Goal: Task Accomplishment & Management: Complete application form

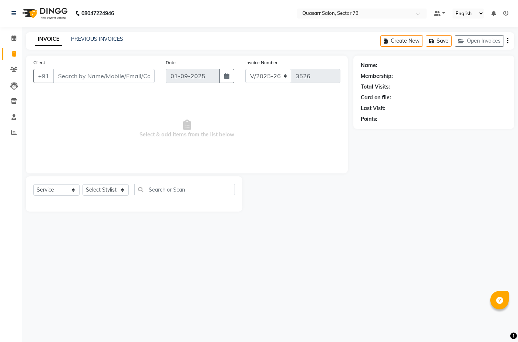
select select "7231"
select select "service"
click at [105, 41] on link "PREVIOUS INVOICES" at bounding box center [97, 39] width 52 height 7
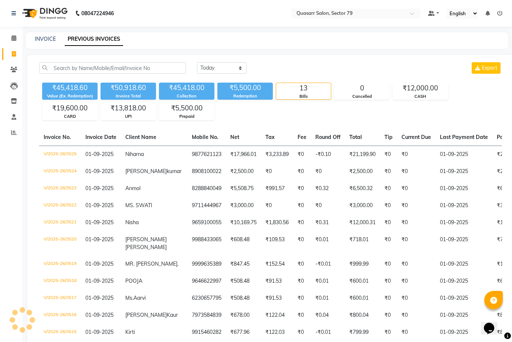
click at [107, 36] on link "PREVIOUS INVOICES" at bounding box center [94, 39] width 58 height 13
click at [227, 22] on nav "08047224946 Select Location × Quasarr Salon, Sector 79 Default Panel My Panel E…" at bounding box center [256, 13] width 512 height 27
click at [16, 130] on icon at bounding box center [14, 132] width 6 height 6
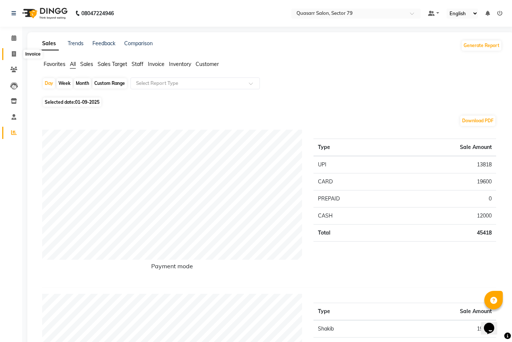
click at [18, 52] on span at bounding box center [13, 54] width 13 height 9
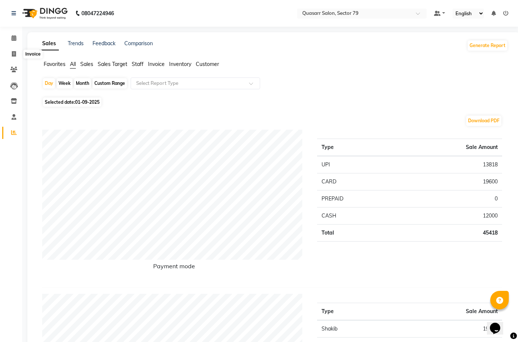
select select "7231"
select select "service"
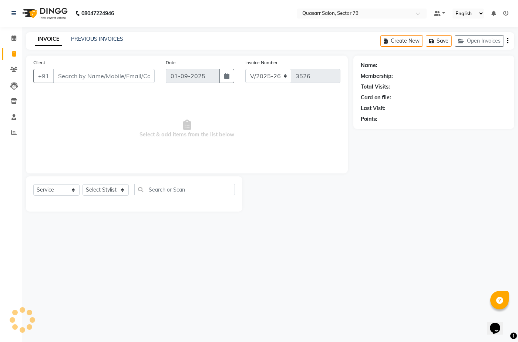
click at [202, 16] on nav "08047224946 Select Location × Quasarr Salon, Sector 79 Default Panel My Panel E…" at bounding box center [259, 13] width 518 height 27
click at [204, 23] on nav "08047224946 Select Location × Quasarr Salon, Sector 79 Default Panel My Panel E…" at bounding box center [259, 13] width 518 height 27
click at [216, 14] on nav "08047224946 Select Location × Quasarr Salon, Sector 79 Default Panel My Panel E…" at bounding box center [259, 13] width 518 height 27
drag, startPoint x: 217, startPoint y: 14, endPoint x: 224, endPoint y: 12, distance: 7.4
click at [222, 13] on nav "08047224946 Select Location × Quasarr Salon, Sector 79 Default Panel My Panel E…" at bounding box center [259, 13] width 518 height 27
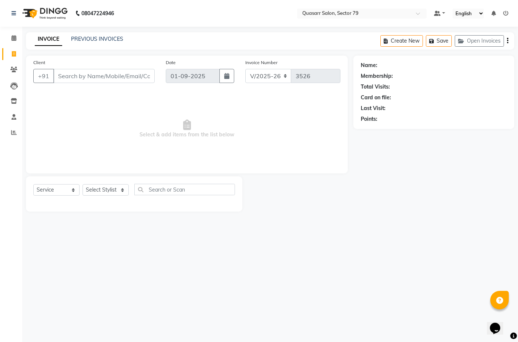
click at [205, 15] on nav "08047224946 Select Location × Quasarr Salon, Sector 79 Default Panel My Panel E…" at bounding box center [259, 13] width 518 height 27
click at [266, 27] on div "08047224946 Select Location × Quasarr Salon, Sector 79 Default Panel My Panel E…" at bounding box center [259, 171] width 518 height 342
click at [116, 75] on input "Client" at bounding box center [103, 76] width 101 height 14
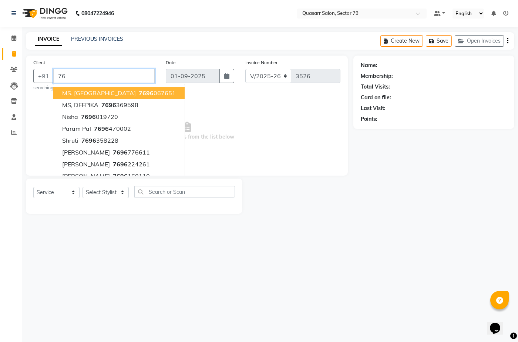
type input "7"
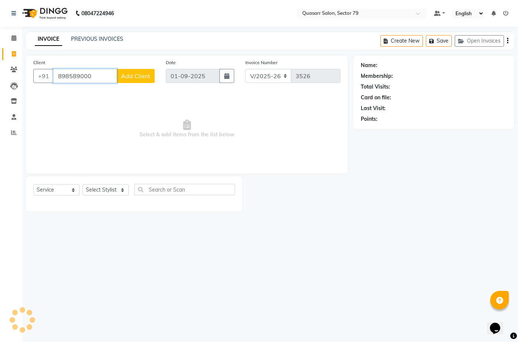
type input "8985890001"
click at [101, 92] on span "7696077" at bounding box center [91, 92] width 26 height 7
type input "7696077304"
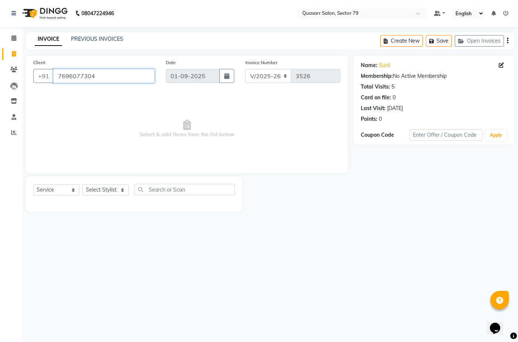
click at [77, 75] on input "7696077304" at bounding box center [103, 76] width 101 height 14
click at [108, 74] on input "7696077304" at bounding box center [103, 76] width 101 height 14
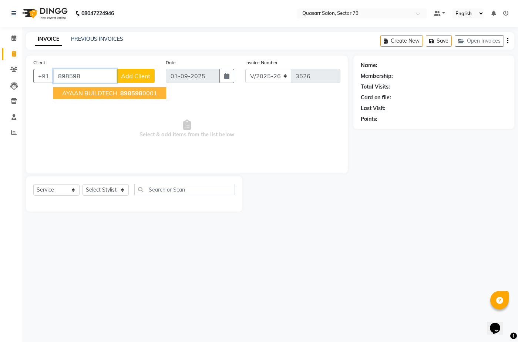
click at [124, 92] on span "898598" at bounding box center [131, 92] width 22 height 7
type input "8985980001"
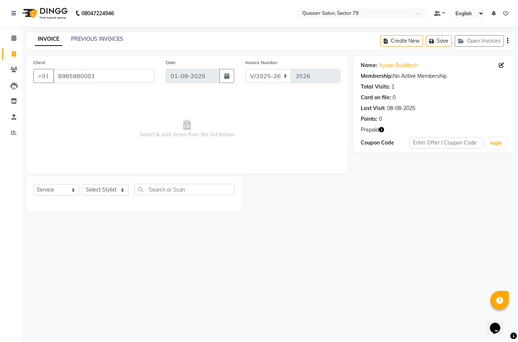
click at [380, 130] on icon "button" at bounding box center [381, 129] width 5 height 5
click at [177, 110] on span "Select & add items from the list below" at bounding box center [186, 129] width 307 height 74
click at [112, 192] on select "Select Stylist ABOY ADDY MUA Aruna [PERSON_NAME] DEEP [PERSON_NAME] [PERSON_NAM…" at bounding box center [106, 189] width 46 height 11
select select "69599"
click at [83, 184] on select "Select Stylist ABOY ADDY MUA Aruna [PERSON_NAME] DEEP [PERSON_NAME] [PERSON_NAM…" at bounding box center [106, 189] width 46 height 11
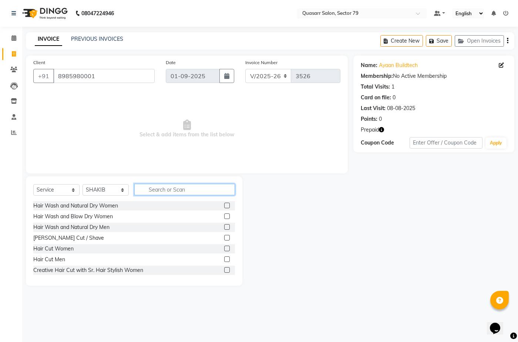
click at [164, 191] on input "text" at bounding box center [184, 189] width 101 height 11
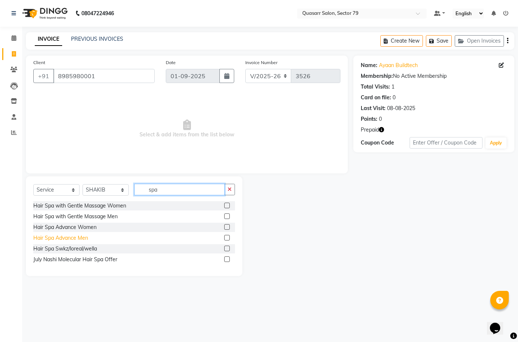
type input "spa"
click at [78, 238] on div "Hair Spa Advance Men" at bounding box center [60, 238] width 55 height 8
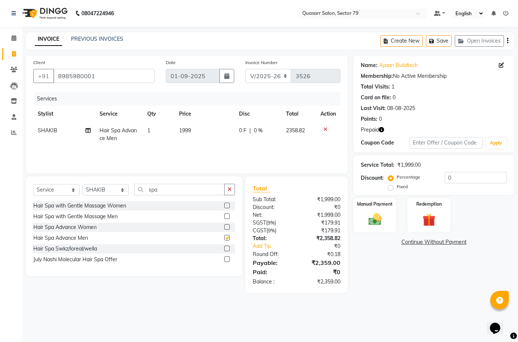
checkbox input "false"
click at [231, 189] on icon "button" at bounding box center [230, 188] width 4 height 5
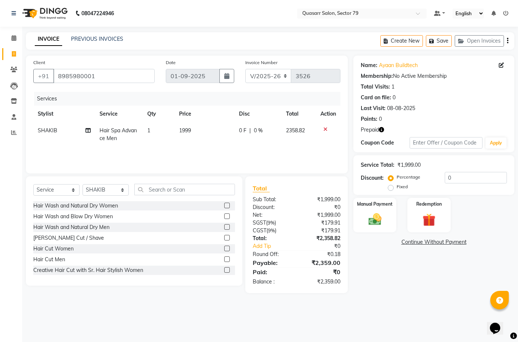
click at [189, 133] on span "1999" at bounding box center [185, 130] width 12 height 7
select select "69599"
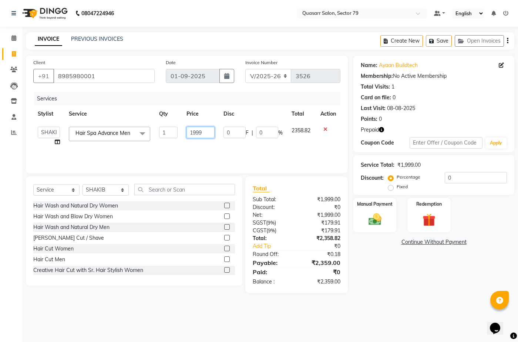
click at [198, 129] on input "1999" at bounding box center [200, 132] width 28 height 11
type input "3500"
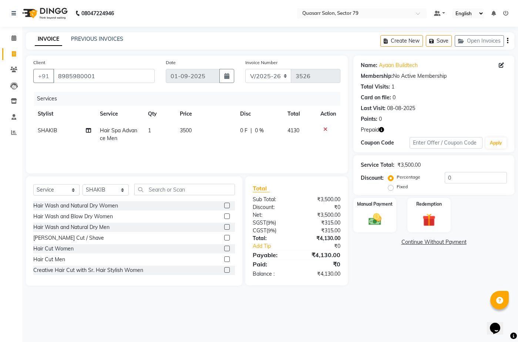
click at [196, 151] on div "Services Stylist Service Qty Price Disc Total Action SHAKIB Hair Spa Advance Me…" at bounding box center [186, 129] width 307 height 74
click at [117, 188] on select "Select Stylist ABOY ADDY MUA Aruna [PERSON_NAME] DEEP [PERSON_NAME] [PERSON_NAM…" at bounding box center [106, 189] width 46 height 11
click at [83, 184] on select "Select Stylist ABOY ADDY MUA Aruna [PERSON_NAME] DEEP [PERSON_NAME] [PERSON_NAM…" at bounding box center [106, 189] width 46 height 11
click at [106, 193] on select "Select Stylist ABOY ADDY MUA Aruna [PERSON_NAME] DEEP [PERSON_NAME] [PERSON_NAM…" at bounding box center [106, 189] width 46 height 11
click at [83, 184] on select "Select Stylist ABOY ADDY MUA Aruna [PERSON_NAME] DEEP [PERSON_NAME] [PERSON_NAM…" at bounding box center [106, 189] width 46 height 11
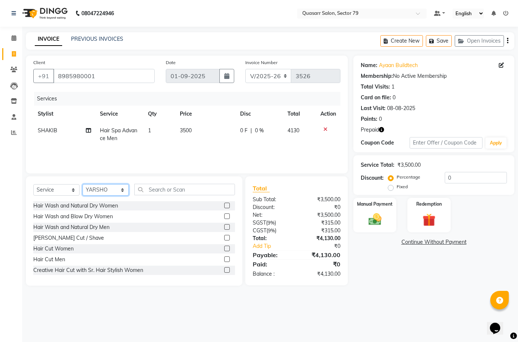
click at [114, 192] on select "Select Stylist ABOY ADDY MUA Aruna [PERSON_NAME] DEEP [PERSON_NAME] [PERSON_NAM…" at bounding box center [106, 189] width 46 height 11
select select "62431"
click at [83, 184] on select "Select Stylist ABOY ADDY MUA Aruna [PERSON_NAME] DEEP [PERSON_NAME] [PERSON_NAM…" at bounding box center [106, 189] width 46 height 11
click at [171, 186] on input "text" at bounding box center [184, 189] width 101 height 11
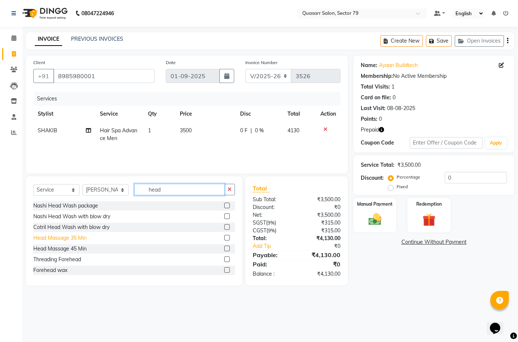
type input "head"
click at [81, 239] on div "Head Massage 35 Min" at bounding box center [59, 238] width 53 height 8
checkbox input "false"
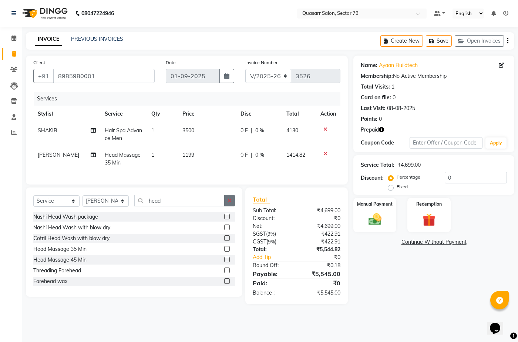
click at [235, 203] on button "button" at bounding box center [229, 200] width 11 height 11
click at [198, 161] on td "1199" at bounding box center [207, 159] width 58 height 24
select select "62431"
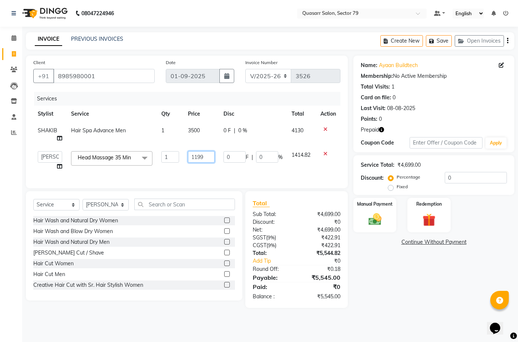
click at [191, 157] on input "1199" at bounding box center [201, 156] width 27 height 11
type input "1200"
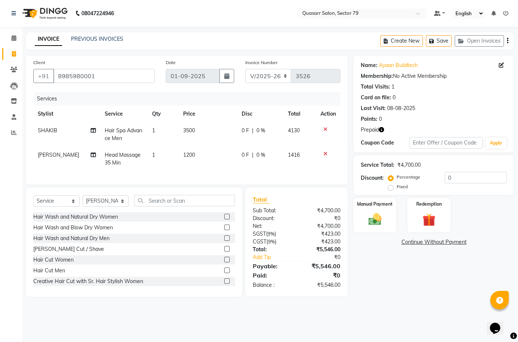
click at [411, 278] on div "Name: Ayaan Buildtech Membership: No Active Membership Total Visits: 1 Card on …" at bounding box center [436, 175] width 166 height 241
click at [183, 161] on td "1200" at bounding box center [208, 159] width 58 height 24
select select "62431"
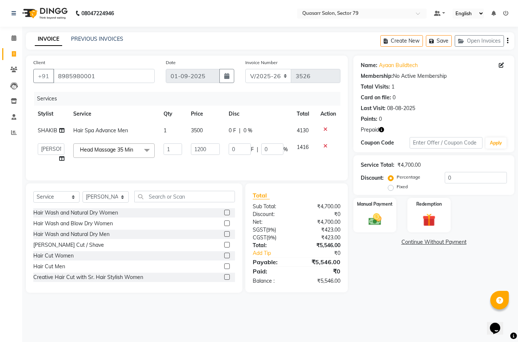
click at [188, 155] on td "1200" at bounding box center [205, 153] width 38 height 28
click at [95, 78] on input "8985980001" at bounding box center [103, 76] width 101 height 14
click at [78, 75] on input "8985980001" at bounding box center [103, 76] width 101 height 14
click at [200, 151] on input "1200" at bounding box center [205, 148] width 29 height 11
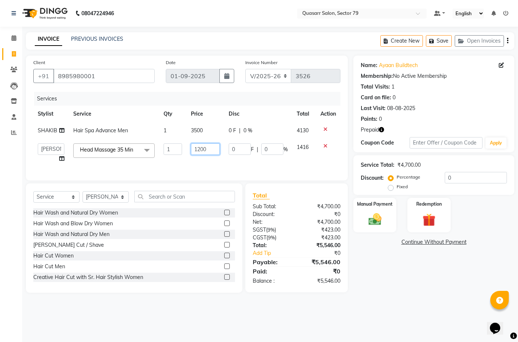
click at [200, 151] on input "1200" at bounding box center [205, 148] width 29 height 11
type input "1000"
click at [413, 310] on div "08047224946 Select Location × Quasarr Salon, Sector 79 Default Panel My Panel E…" at bounding box center [259, 171] width 518 height 342
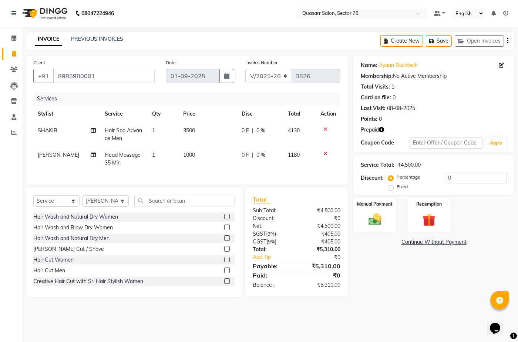
click at [245, 36] on div "INVOICE PREVIOUS INVOICES Create New Save Open Invoices" at bounding box center [270, 40] width 488 height 17
click at [91, 129] on icon at bounding box center [93, 130] width 5 height 5
select select "69599"
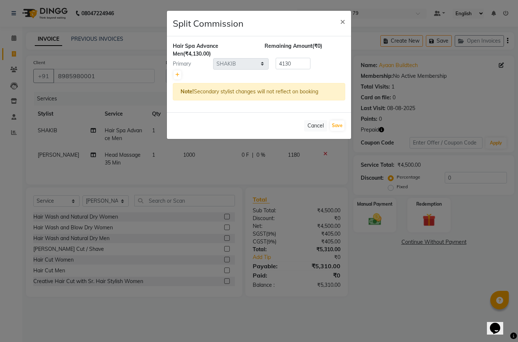
click at [184, 75] on div at bounding box center [259, 75] width 172 height 10
click at [177, 74] on icon at bounding box center [177, 75] width 4 height 4
type input "2065"
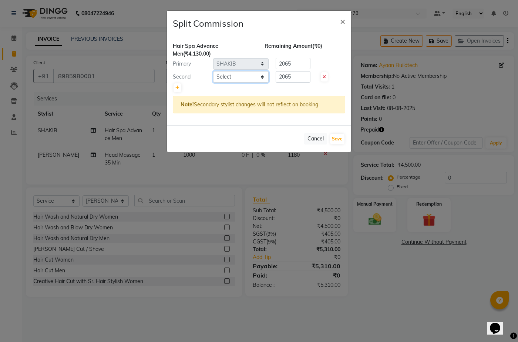
click at [242, 78] on select "Select ABOY ADDY MUA Aruna [PERSON_NAME] DEEP [PERSON_NAME] [PERSON_NAME] QUASA…" at bounding box center [240, 76] width 55 height 11
select select "61614"
click at [213, 71] on select "Select ABOY ADDY MUA Aruna [PERSON_NAME] DEEP [PERSON_NAME] [PERSON_NAME] QUASA…" at bounding box center [240, 76] width 55 height 11
type input "700"
click at [286, 93] on div "Hair Spa Advance Men (₹4,130.00) Remaining Amount (₹1,365.00) Primary Select AB…" at bounding box center [259, 80] width 184 height 89
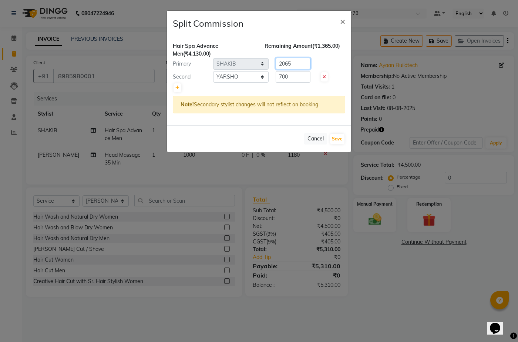
click at [292, 65] on input "2065" at bounding box center [293, 63] width 35 height 11
click at [286, 64] on input "2065" at bounding box center [293, 63] width 35 height 11
click at [285, 61] on input "number" at bounding box center [293, 63] width 35 height 11
type input "3430"
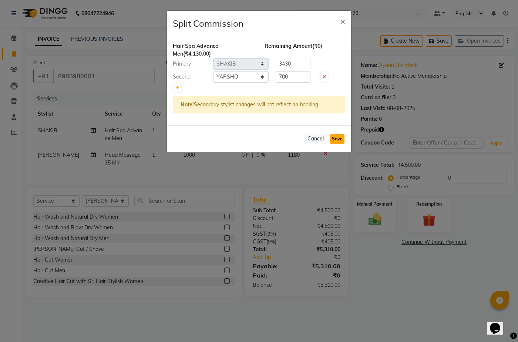
click at [339, 137] on button "Save" at bounding box center [337, 139] width 14 height 10
select select "Select"
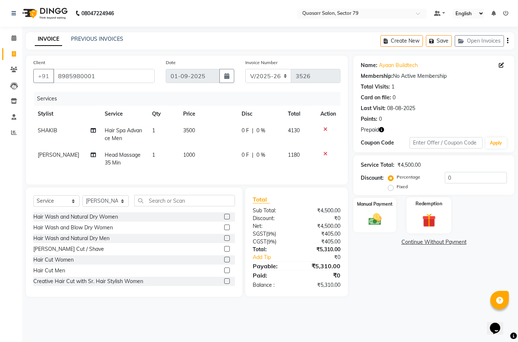
click at [437, 215] on img at bounding box center [429, 219] width 22 height 17
click at [465, 239] on span "Prepaid 1" at bounding box center [466, 243] width 24 height 9
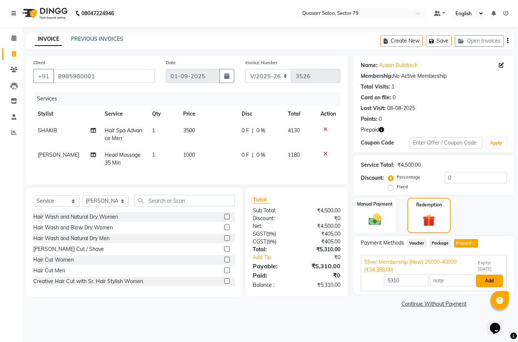
click at [487, 281] on button "Add" at bounding box center [489, 280] width 27 height 13
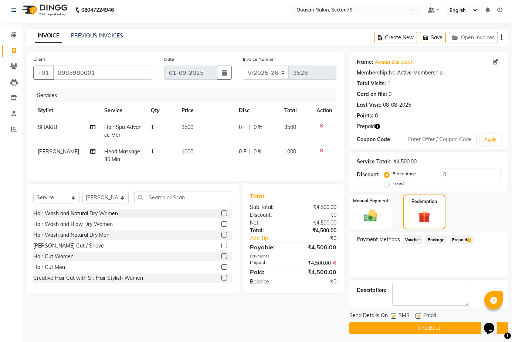
scroll to position [6, 0]
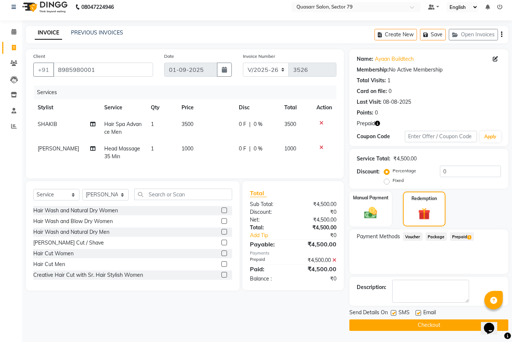
click at [394, 312] on label at bounding box center [394, 313] width 6 height 6
click at [394, 312] on input "checkbox" at bounding box center [393, 312] width 5 height 5
checkbox input "false"
click at [417, 312] on label at bounding box center [419, 313] width 6 height 6
click at [417, 312] on input "checkbox" at bounding box center [418, 312] width 5 height 5
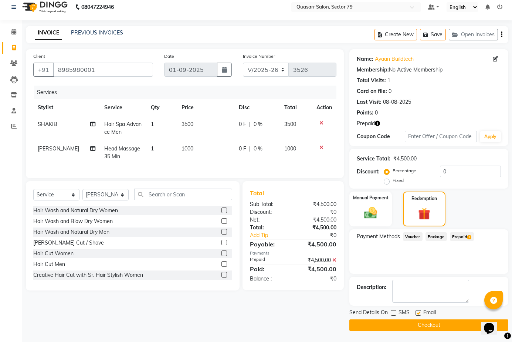
checkbox input "false"
click at [427, 328] on button "Checkout" at bounding box center [429, 324] width 159 height 11
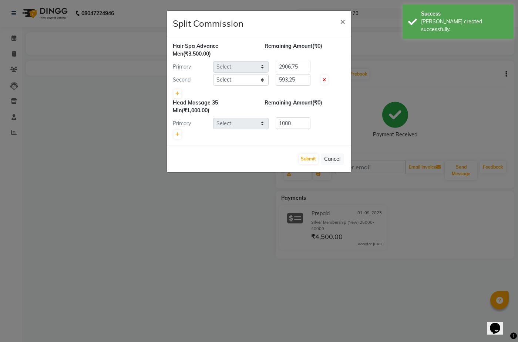
select select "69599"
select select "61614"
select select "62431"
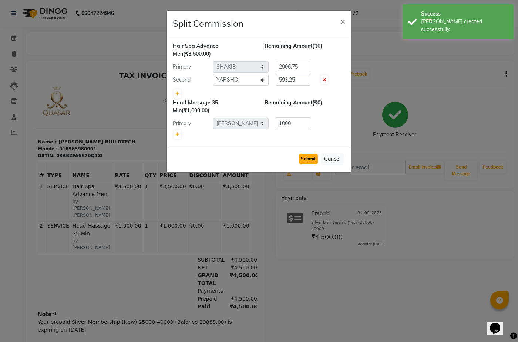
click at [309, 161] on button "Submit" at bounding box center [308, 159] width 19 height 10
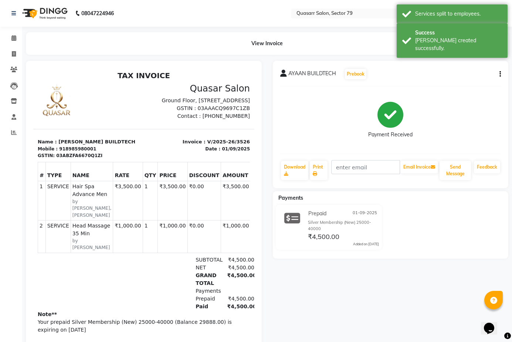
click at [80, 152] on div "918985980001" at bounding box center [77, 148] width 37 height 7
copy div "918985980001"
drag, startPoint x: 14, startPoint y: 49, endPoint x: 15, endPoint y: 53, distance: 4.0
click at [14, 49] on link "Invoice" at bounding box center [11, 54] width 18 height 12
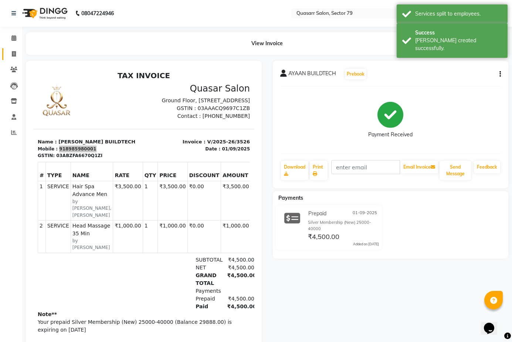
select select "7231"
select select "service"
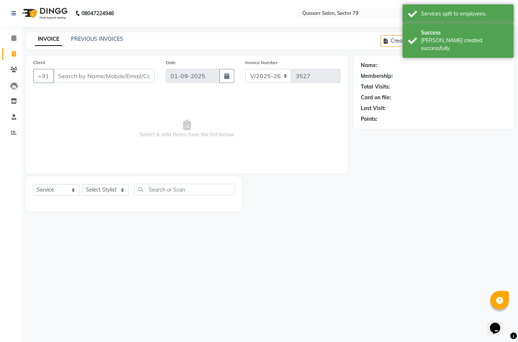
click at [103, 73] on input "Client" at bounding box center [103, 76] width 101 height 14
type input "918985980001"
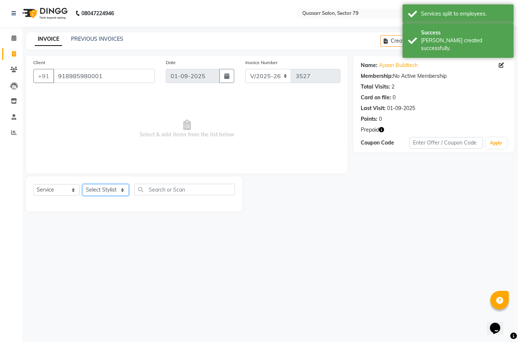
click at [97, 188] on select "Select Stylist ABOY ADDY MUA Aruna [PERSON_NAME] DEEP [PERSON_NAME] [PERSON_NAM…" at bounding box center [106, 189] width 46 height 11
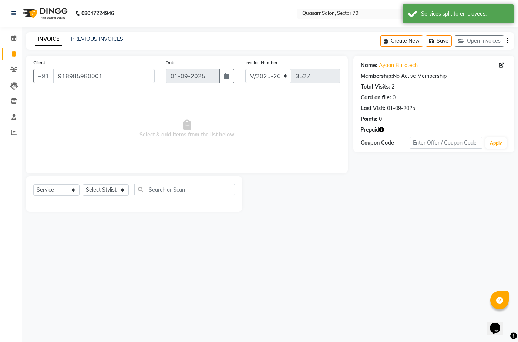
click at [380, 128] on icon "button" at bounding box center [381, 129] width 5 height 5
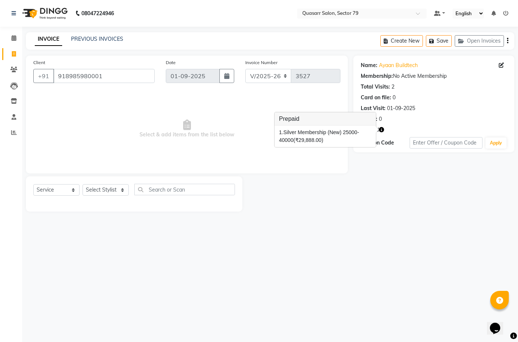
click at [380, 128] on icon "button" at bounding box center [381, 129] width 5 height 5
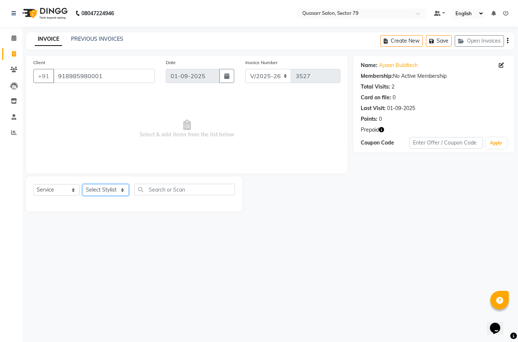
click at [98, 195] on select "Select Stylist ABOY ADDY MUA Aruna [PERSON_NAME] DEEP [PERSON_NAME] [PERSON_NAM…" at bounding box center [106, 189] width 46 height 11
select select "69599"
click at [83, 184] on select "Select Stylist ABOY ADDY MUA Aruna [PERSON_NAME] DEEP [PERSON_NAME] [PERSON_NAM…" at bounding box center [106, 189] width 46 height 11
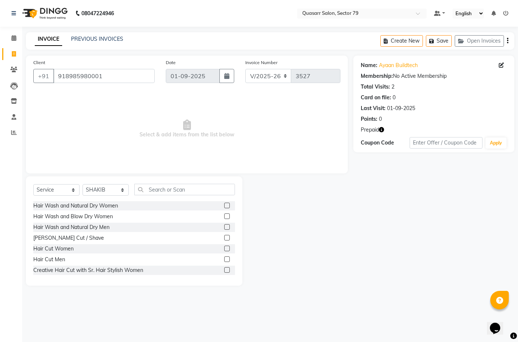
click at [54, 196] on div "Select Service Product Membership Package Voucher Prepaid Gift Card Select Styl…" at bounding box center [134, 192] width 202 height 17
drag, startPoint x: 60, startPoint y: 186, endPoint x: 65, endPoint y: 194, distance: 8.6
click at [60, 186] on select "Select Service Product Membership Package Voucher Prepaid Gift Card" at bounding box center [56, 189] width 46 height 11
select select "product"
click at [33, 184] on select "Select Service Product Membership Package Voucher Prepaid Gift Card" at bounding box center [56, 189] width 46 height 11
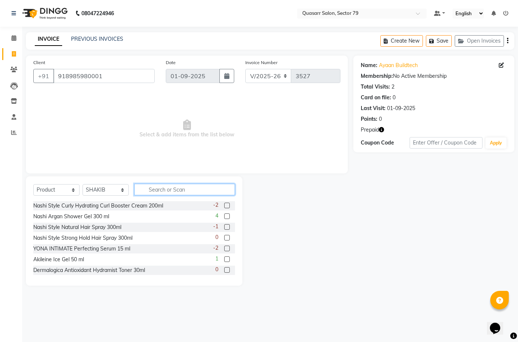
click at [192, 191] on input "text" at bounding box center [184, 189] width 101 height 11
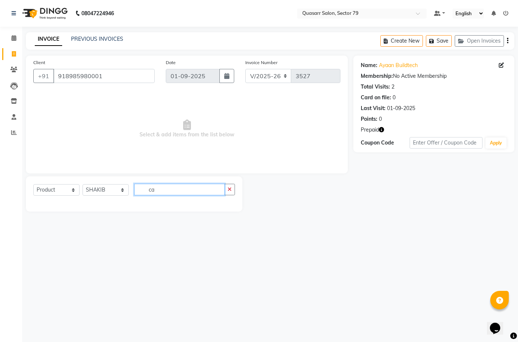
type input "c"
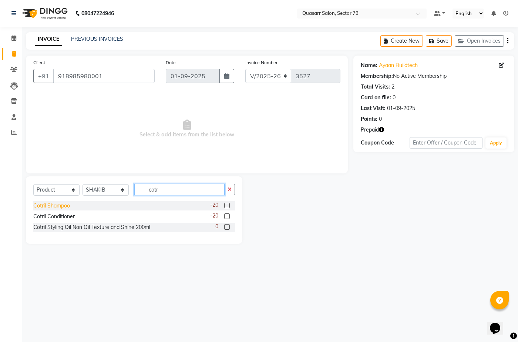
type input "cotr"
click at [58, 206] on div "Cotril Shampoo" at bounding box center [51, 206] width 37 height 8
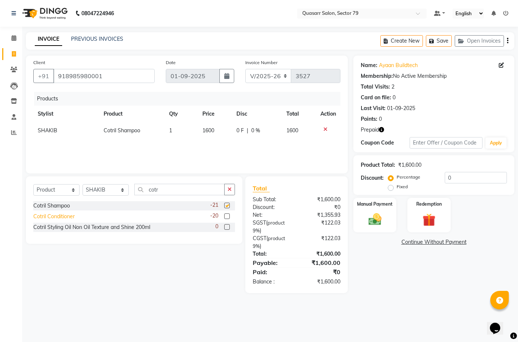
checkbox input "false"
drag, startPoint x: 65, startPoint y: 216, endPoint x: 111, endPoint y: 216, distance: 46.6
click at [65, 216] on div "Cotril Conditioner" at bounding box center [53, 216] width 41 height 8
checkbox input "false"
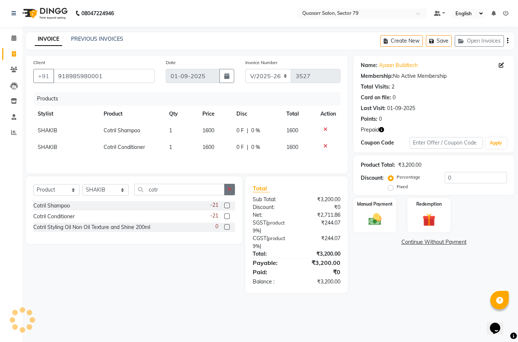
click at [229, 192] on icon "button" at bounding box center [230, 188] width 4 height 5
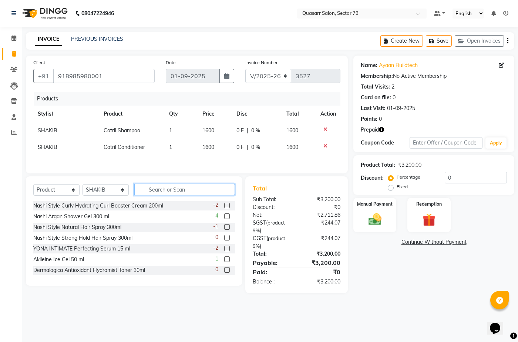
click at [167, 195] on input "text" at bounding box center [184, 189] width 101 height 11
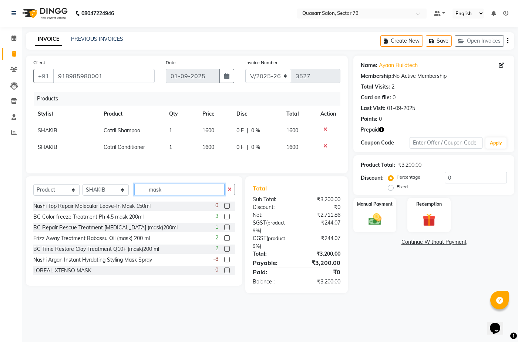
scroll to position [44, 0]
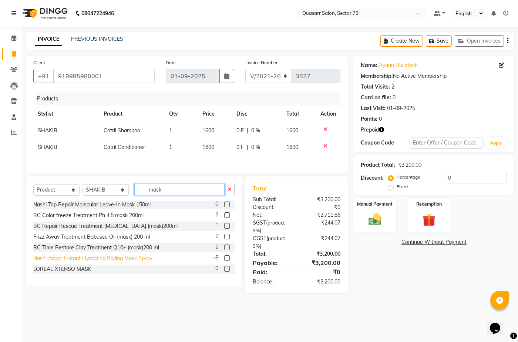
type input "mask"
click at [137, 257] on div "Nashi Argan Instant Hyrdating Styling Mask Spray" at bounding box center [92, 258] width 119 height 8
checkbox input "false"
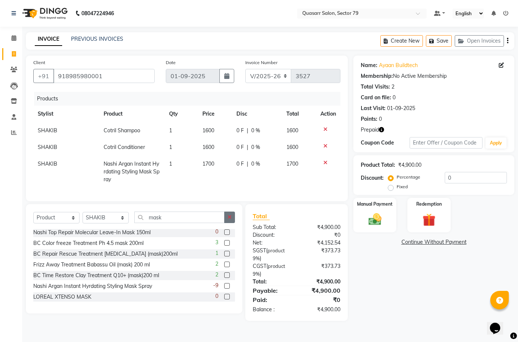
click at [225, 218] on button "button" at bounding box center [229, 216] width 11 height 11
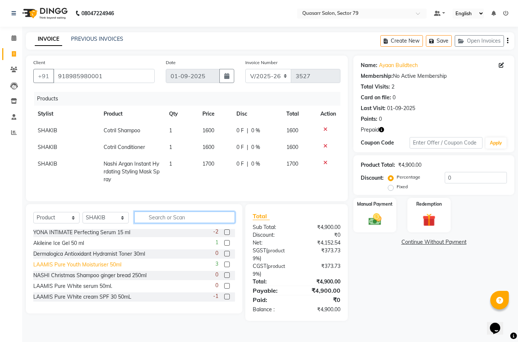
scroll to position [0, 0]
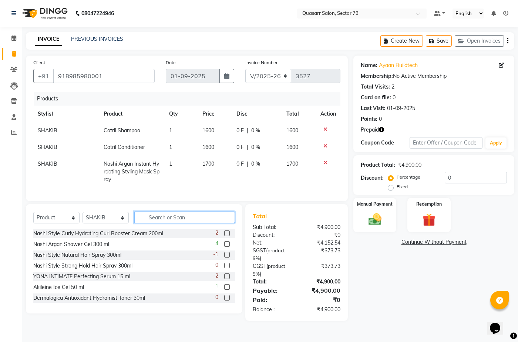
click at [167, 220] on input "text" at bounding box center [184, 216] width 101 height 11
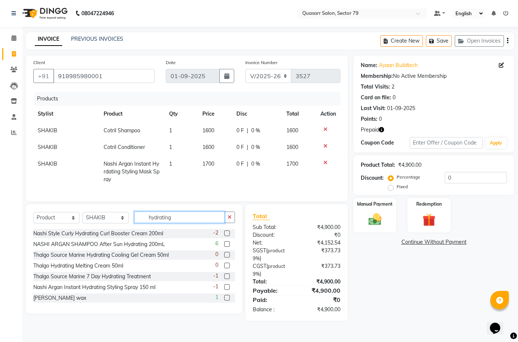
scroll to position [1, 0]
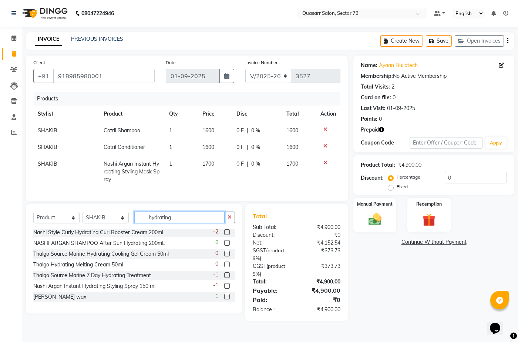
click at [162, 220] on input "hydrating" at bounding box center [179, 216] width 90 height 11
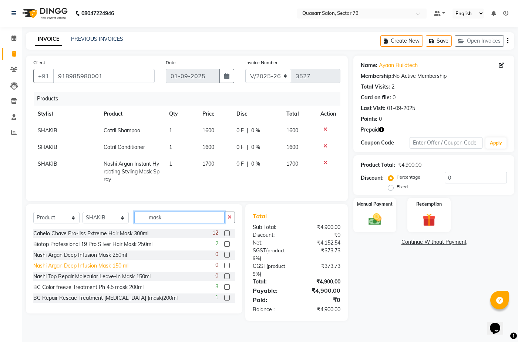
type input "mask"
click at [120, 268] on div "Nashi Argan Deep Infusion Mask 150 ml" at bounding box center [80, 266] width 95 height 8
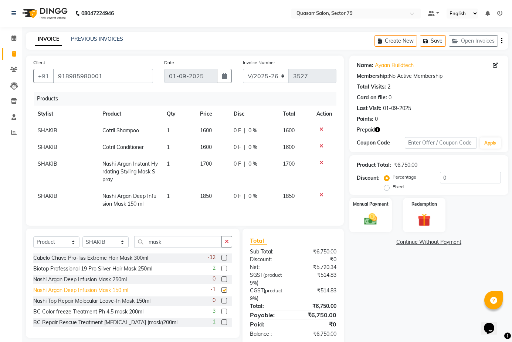
checkbox input "false"
click at [321, 194] on icon at bounding box center [322, 194] width 4 height 5
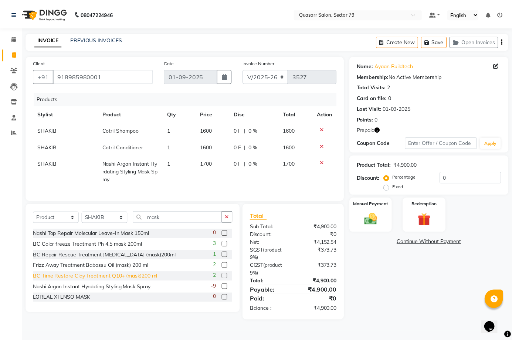
scroll to position [44, 0]
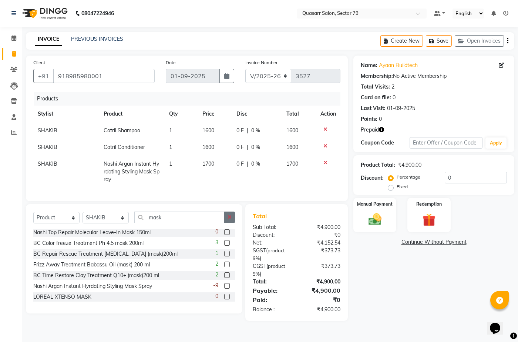
click at [234, 219] on button "button" at bounding box center [229, 216] width 11 height 11
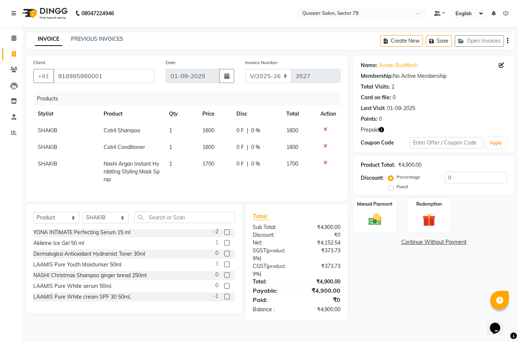
click at [219, 165] on td "1700" at bounding box center [215, 171] width 34 height 32
select select "69599"
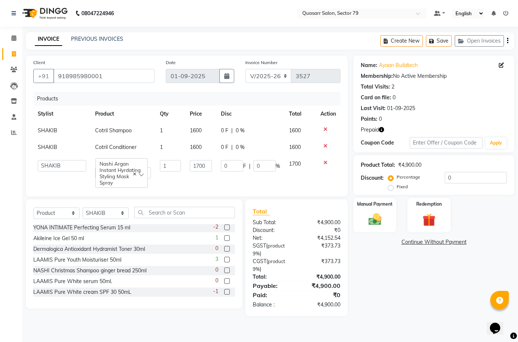
click at [216, 164] on td "0 F | 0 %" at bounding box center [250, 168] width 68 height 27
click at [202, 165] on input "1700" at bounding box center [201, 165] width 22 height 11
type input "1800"
click at [202, 177] on td "1800" at bounding box center [200, 168] width 31 height 27
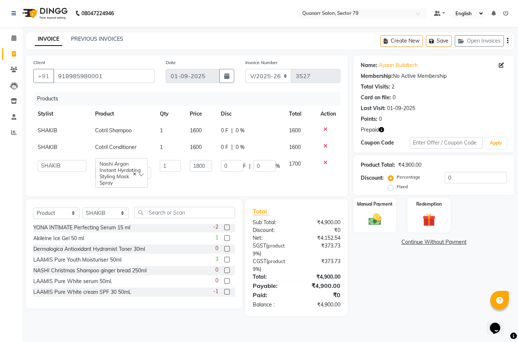
select select "69599"
click at [364, 217] on img at bounding box center [375, 219] width 22 height 16
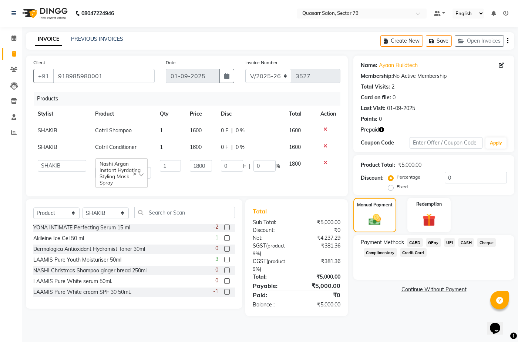
click at [413, 245] on span "CARD" at bounding box center [415, 242] width 16 height 9
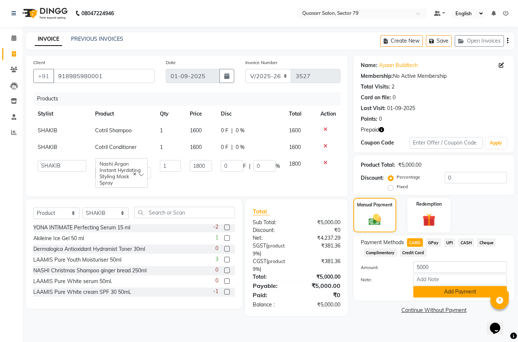
click at [463, 290] on button "Add Payment" at bounding box center [460, 291] width 94 height 11
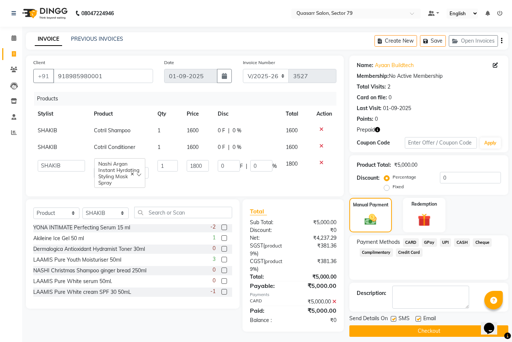
click at [394, 318] on label at bounding box center [394, 319] width 6 height 6
click at [394, 318] on input "checkbox" at bounding box center [393, 318] width 5 height 5
checkbox input "false"
click at [422, 317] on div "Email" at bounding box center [429, 318] width 26 height 9
click at [420, 317] on label at bounding box center [419, 319] width 6 height 6
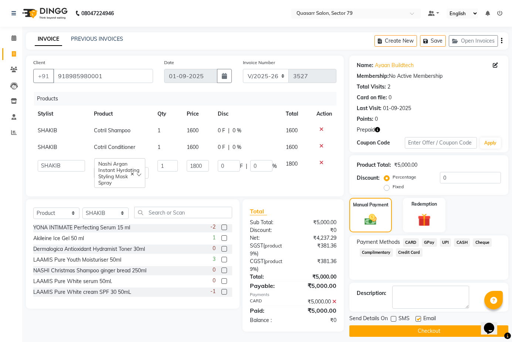
click at [420, 317] on input "checkbox" at bounding box center [418, 318] width 5 height 5
checkbox input "false"
click at [427, 331] on button "Checkout" at bounding box center [429, 330] width 159 height 11
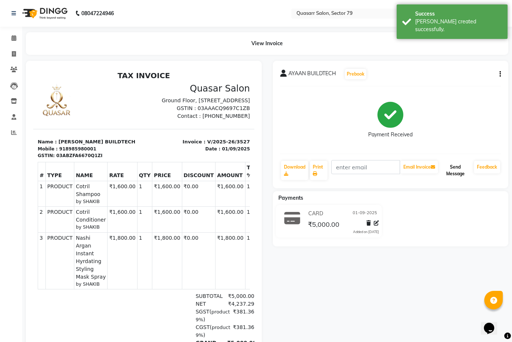
click at [455, 164] on button "Send Message" at bounding box center [455, 170] width 31 height 19
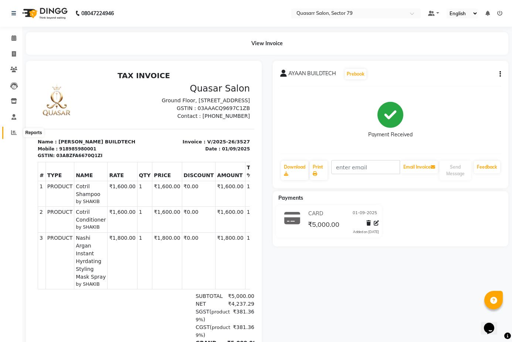
click at [14, 134] on icon at bounding box center [14, 132] width 6 height 6
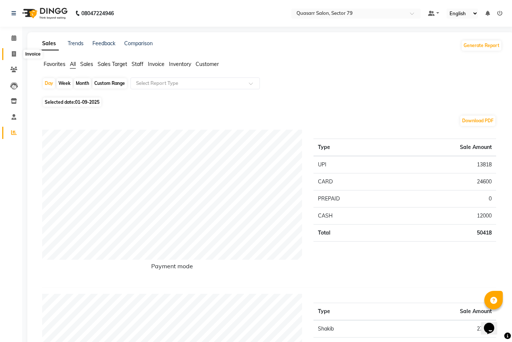
click at [16, 51] on span at bounding box center [13, 54] width 13 height 9
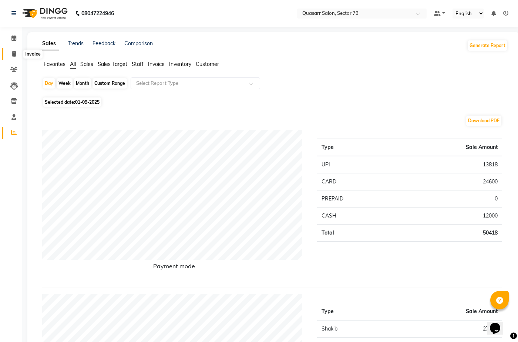
select select "7231"
select select "service"
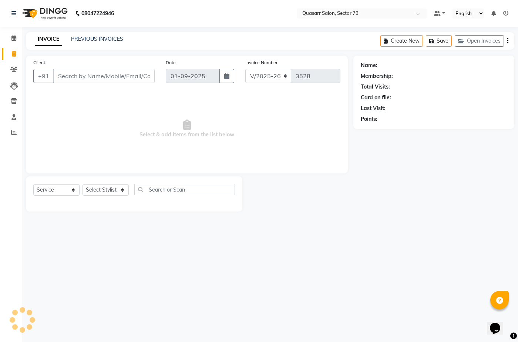
click at [98, 45] on div "INVOICE PREVIOUS INVOICES Create New Save Open Invoices" at bounding box center [270, 40] width 488 height 17
click at [99, 39] on link "PREVIOUS INVOICES" at bounding box center [97, 39] width 52 height 7
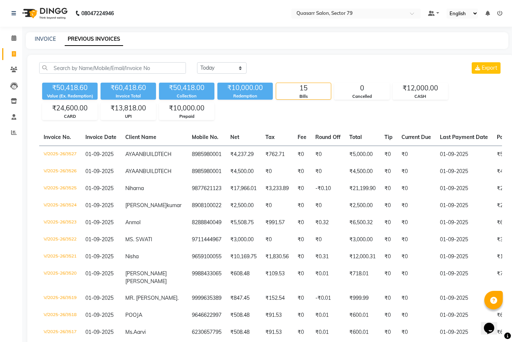
click at [215, 21] on nav "08047224946 Select Location × Quasarr Salon, Sector 79 Default Panel My Panel E…" at bounding box center [256, 13] width 512 height 27
click at [13, 58] on span at bounding box center [13, 54] width 13 height 9
select select "service"
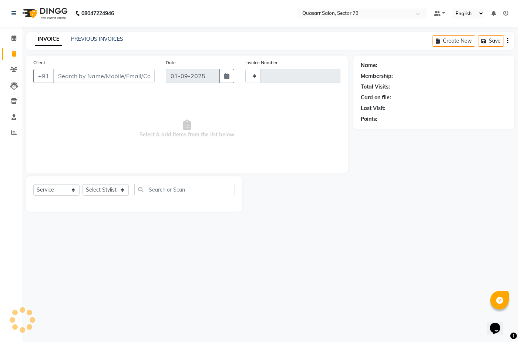
type input "3528"
select select "7231"
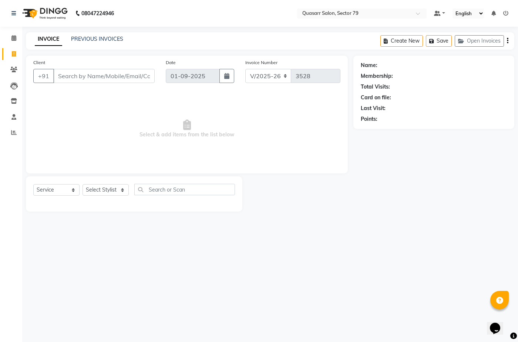
click at [108, 35] on div "INVOICE PREVIOUS INVOICES Create New Save Open Invoices" at bounding box center [270, 40] width 488 height 17
click at [110, 38] on link "PREVIOUS INVOICES" at bounding box center [97, 39] width 52 height 7
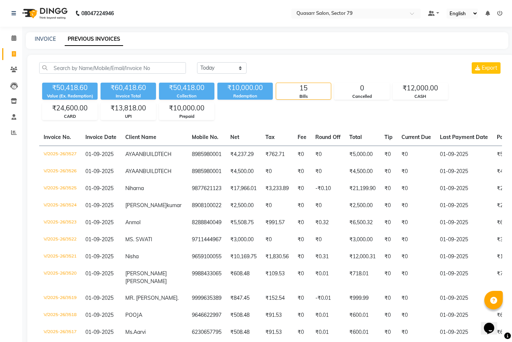
click at [178, 43] on div "INVOICE PREVIOUS INVOICES" at bounding box center [267, 40] width 483 height 17
click at [17, 54] on span at bounding box center [13, 54] width 13 height 9
select select "service"
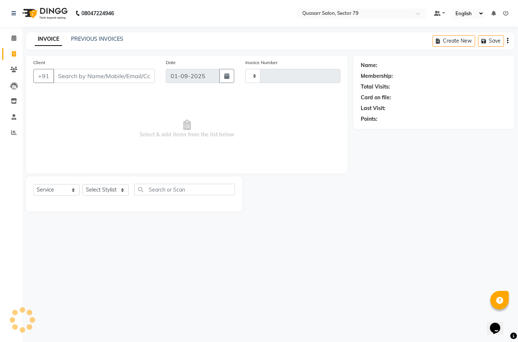
type input "3528"
select select "7231"
click at [84, 77] on input "Client" at bounding box center [103, 76] width 101 height 14
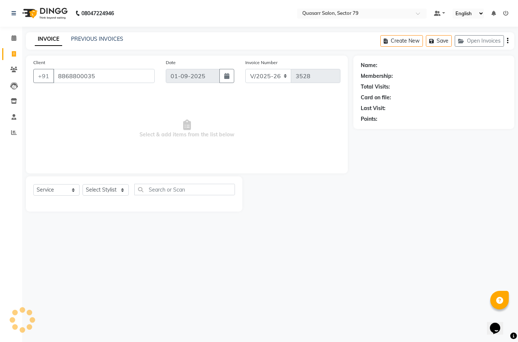
type input "8868800035"
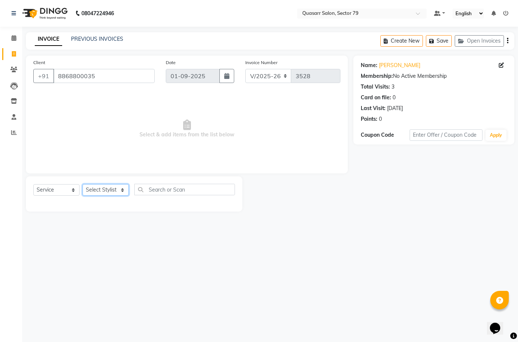
click at [106, 186] on select "Select Stylist ABOY ADDY MUA Aruna [PERSON_NAME] DEEP [PERSON_NAME] [PERSON_NAM…" at bounding box center [106, 189] width 46 height 11
click at [191, 127] on span "Select & add items from the list below" at bounding box center [186, 129] width 307 height 74
click at [145, 50] on main "INVOICE PREVIOUS INVOICES Create New Save Open Invoices Client [PHONE_NUMBER] D…" at bounding box center [270, 127] width 496 height 190
click at [128, 74] on input "8868800035" at bounding box center [103, 76] width 101 height 14
click at [129, 74] on input "8868800035" at bounding box center [103, 76] width 101 height 14
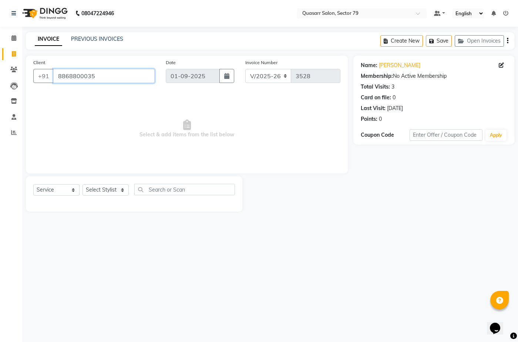
click at [129, 74] on input "8868800035" at bounding box center [103, 76] width 101 height 14
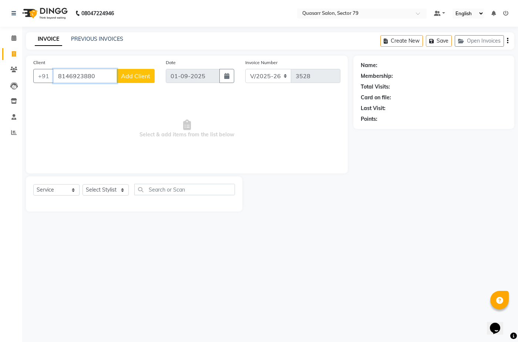
type input "8146923880"
click at [136, 75] on span "Add Client" at bounding box center [135, 75] width 29 height 7
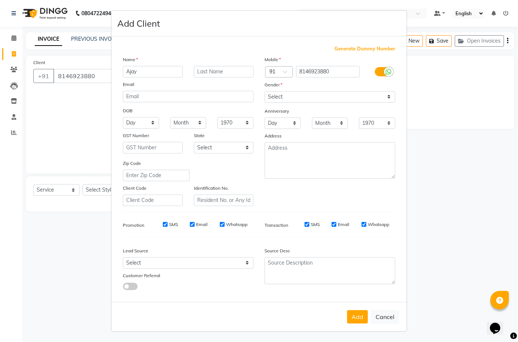
type input "Ajay"
click at [299, 91] on select "Select [DEMOGRAPHIC_DATA] [DEMOGRAPHIC_DATA] Other Prefer Not To Say" at bounding box center [330, 96] width 131 height 11
select select "[DEMOGRAPHIC_DATA]"
click at [265, 91] on select "Select [DEMOGRAPHIC_DATA] [DEMOGRAPHIC_DATA] Other Prefer Not To Say" at bounding box center [330, 96] width 131 height 11
click at [174, 266] on select "Select Walk-in Referral Internet Friend Word of Mouth Advertisement Facebook Ju…" at bounding box center [188, 262] width 131 height 11
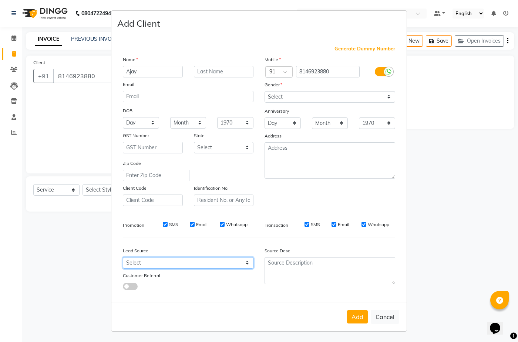
select select "49714"
click at [123, 257] on select "Select Walk-in Referral Internet Friend Word of Mouth Advertisement Facebook Ju…" at bounding box center [188, 262] width 131 height 11
click at [354, 323] on button "Add" at bounding box center [357, 316] width 21 height 13
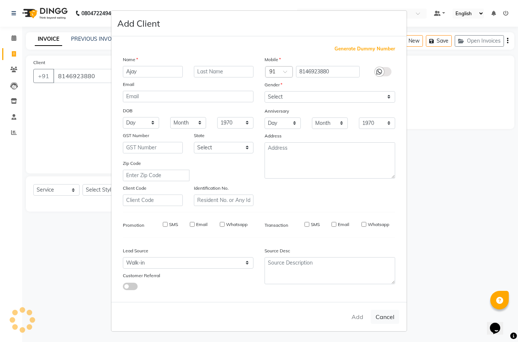
select select
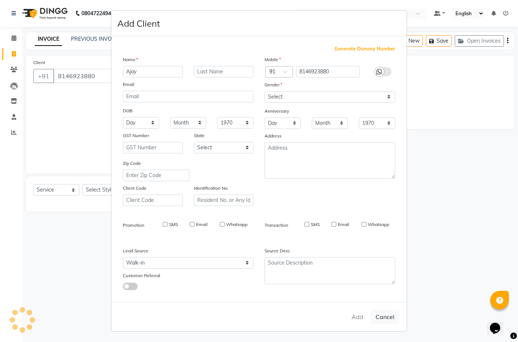
select select
checkbox input "false"
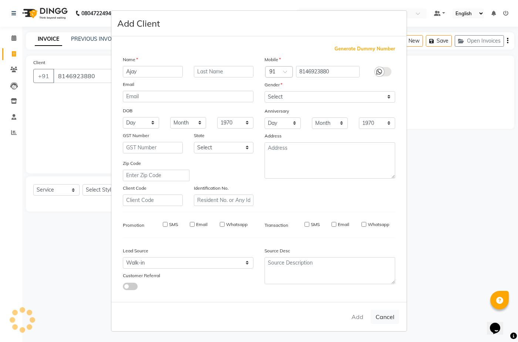
checkbox input "false"
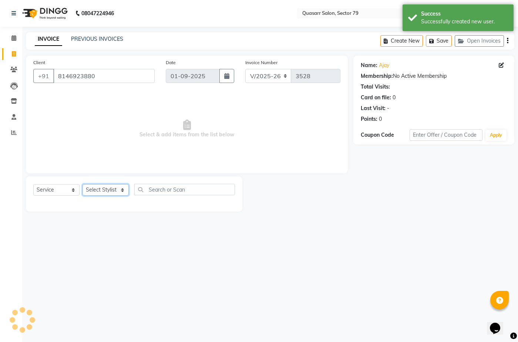
click at [94, 188] on select "Select Stylist ABOY ADDY MUA Aruna [PERSON_NAME] DEEP [PERSON_NAME] [PERSON_NAM…" at bounding box center [106, 189] width 46 height 11
select select "83551"
click at [83, 184] on select "Select Stylist ABOY ADDY MUA Aruna [PERSON_NAME] DEEP [PERSON_NAME] [PERSON_NAM…" at bounding box center [106, 189] width 46 height 11
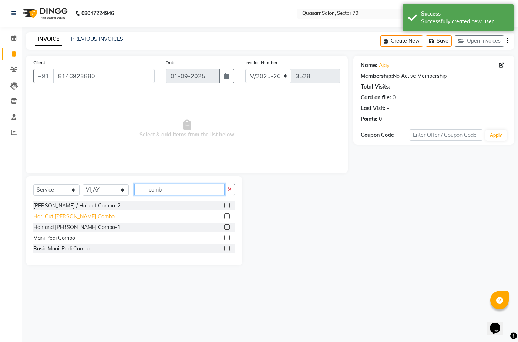
type input "comb"
click at [63, 216] on div "Hari Cut [PERSON_NAME] Combo" at bounding box center [73, 216] width 81 height 8
checkbox input "false"
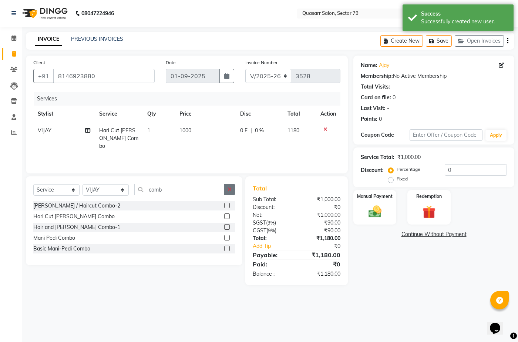
click at [233, 190] on button "button" at bounding box center [229, 189] width 11 height 11
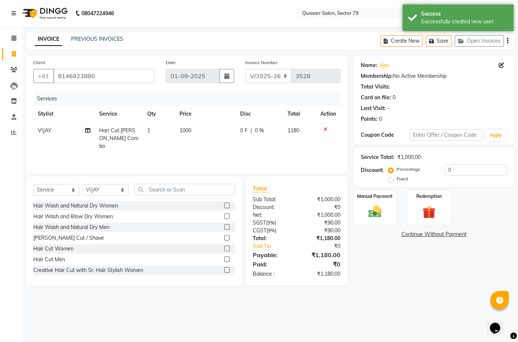
click at [199, 129] on td "1000" at bounding box center [205, 138] width 61 height 32
select select "83551"
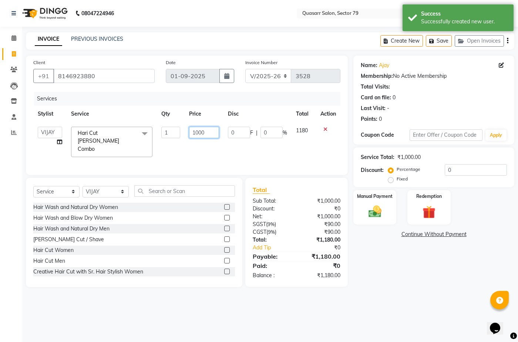
click at [212, 131] on input "1000" at bounding box center [204, 132] width 30 height 11
click at [196, 133] on input "1000" at bounding box center [204, 132] width 30 height 11
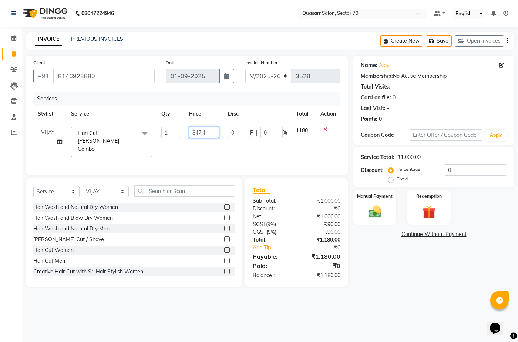
type input "847.45"
click at [202, 148] on div "Services Stylist Service Qty Price Disc Total Action ABOY ADDY MUA Aruna [PERSO…" at bounding box center [186, 129] width 307 height 75
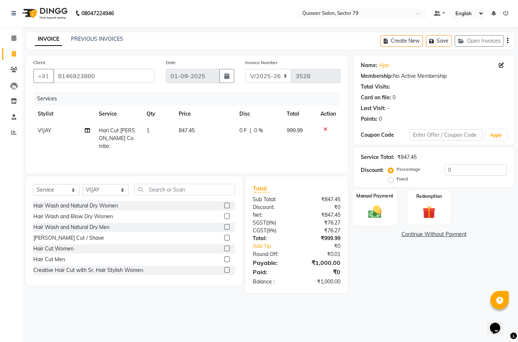
click at [370, 204] on img at bounding box center [375, 211] width 22 height 16
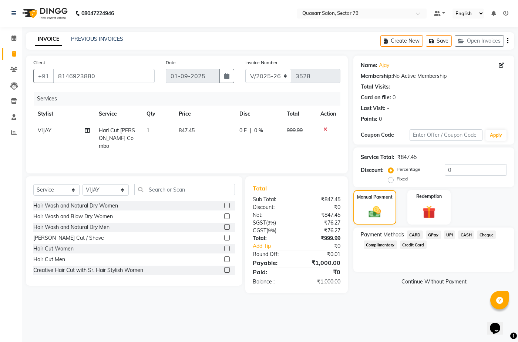
click at [447, 235] on span "UPI" at bounding box center [449, 234] width 11 height 9
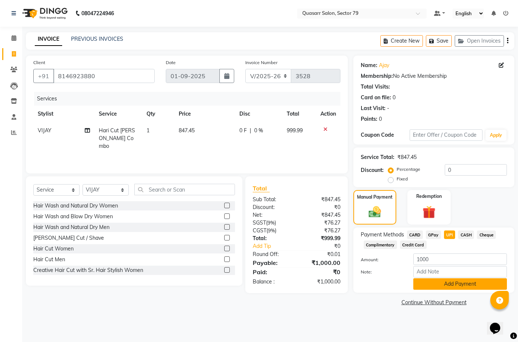
click at [468, 286] on button "Add Payment" at bounding box center [460, 283] width 94 height 11
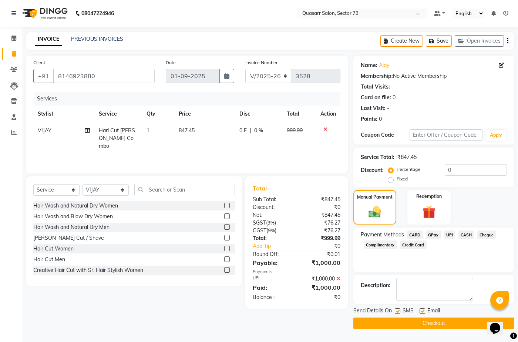
click at [398, 312] on label at bounding box center [398, 311] width 6 height 6
click at [398, 312] on input "checkbox" at bounding box center [397, 311] width 5 height 5
checkbox input "false"
click at [422, 312] on label at bounding box center [423, 311] width 6 height 6
click at [422, 312] on input "checkbox" at bounding box center [422, 311] width 5 height 5
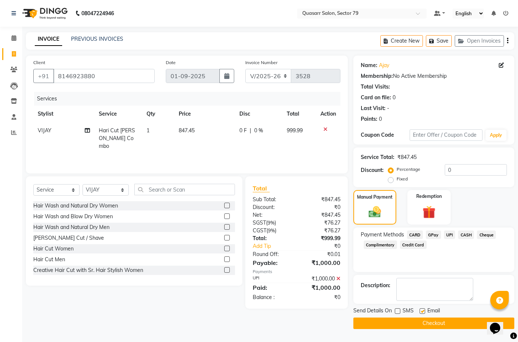
checkbox input "false"
click at [434, 322] on button "Checkout" at bounding box center [433, 322] width 161 height 11
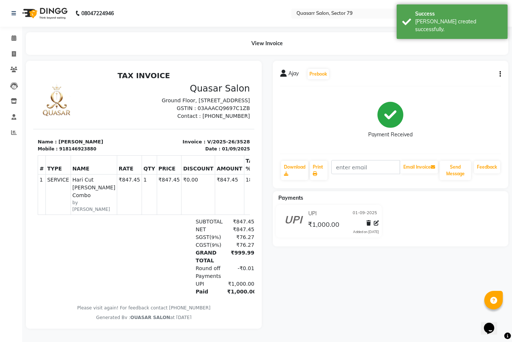
click at [457, 159] on div "Ajay Prebook Payment Received Download Print Email Invoice Send Message Feedback" at bounding box center [391, 124] width 236 height 127
click at [464, 175] on button "Send Message" at bounding box center [455, 170] width 31 height 19
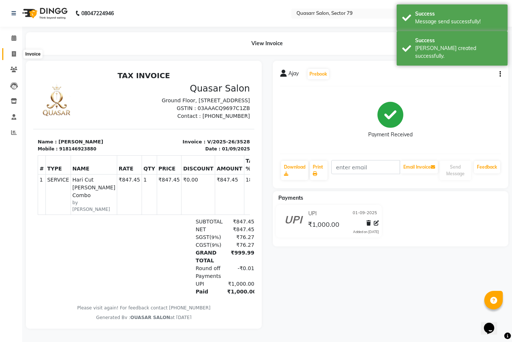
click at [17, 55] on span at bounding box center [13, 54] width 13 height 9
select select "service"
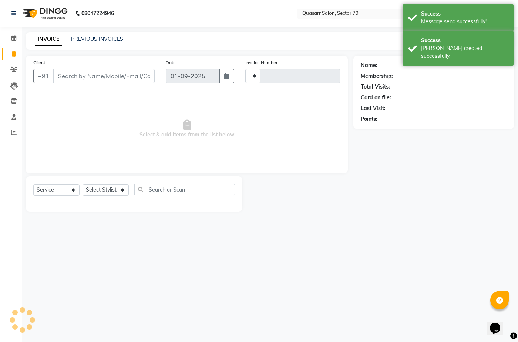
type input "3529"
select select "7231"
click at [83, 74] on input "Client" at bounding box center [103, 76] width 101 height 14
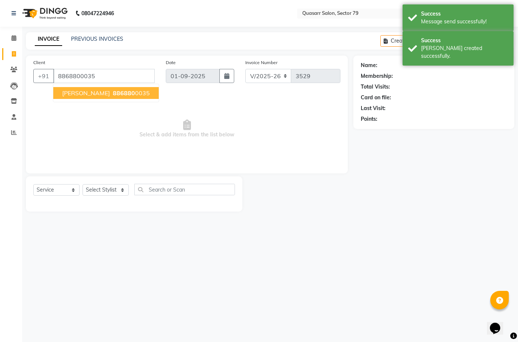
type input "8868800035"
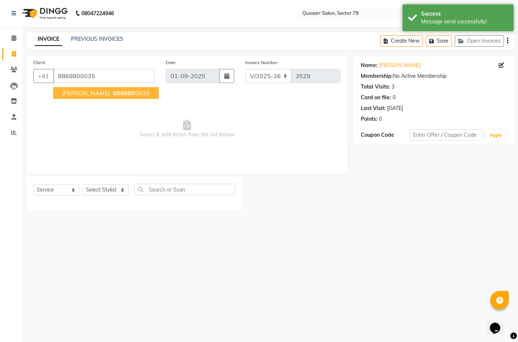
click at [92, 97] on button "[PERSON_NAME] 886880 0035" at bounding box center [105, 93] width 105 height 12
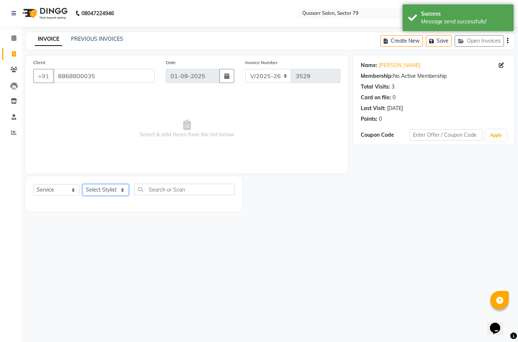
click at [114, 191] on select "Select Stylist ABOY ADDY MUA Aruna [PERSON_NAME] DEEP [PERSON_NAME] [PERSON_NAM…" at bounding box center [106, 189] width 46 height 11
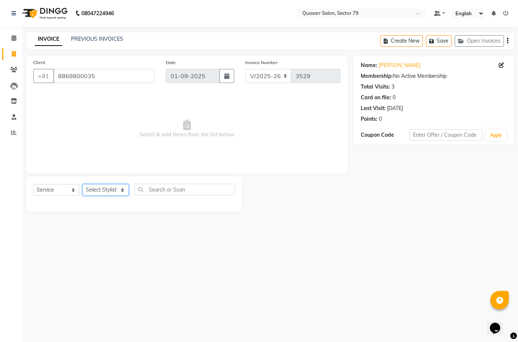
click at [114, 191] on select "Select Stylist ABOY ADDY MUA Aruna [PERSON_NAME] DEEP [PERSON_NAME] [PERSON_NAM…" at bounding box center [106, 189] width 46 height 11
select select "62431"
click at [83, 184] on select "Select Stylist ABOY ADDY MUA Aruna [PERSON_NAME] DEEP [PERSON_NAME] [PERSON_NAM…" at bounding box center [106, 189] width 46 height 11
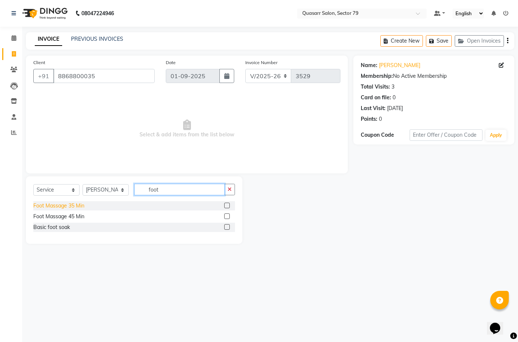
type input "foot"
click at [74, 208] on div "Foot Massage 35 Min" at bounding box center [58, 206] width 51 height 8
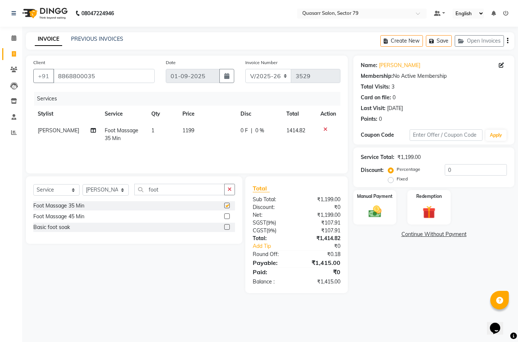
checkbox input "false"
click at [227, 189] on button "button" at bounding box center [229, 189] width 11 height 11
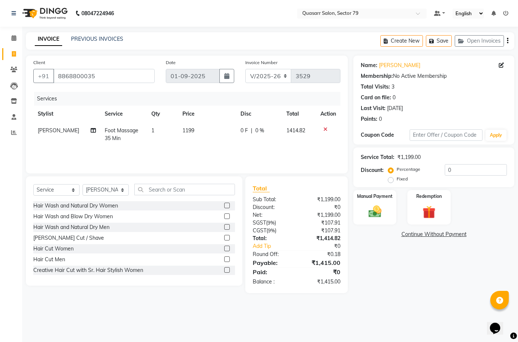
click at [189, 132] on span "1199" at bounding box center [188, 130] width 12 height 7
select select "62431"
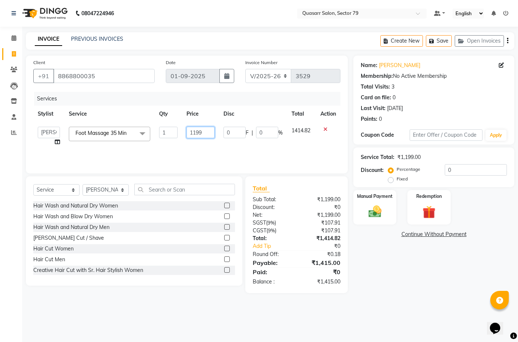
click at [187, 130] on input "1199" at bounding box center [200, 132] width 28 height 11
click at [190, 130] on input "1199" at bounding box center [200, 132] width 28 height 11
type input "1000"
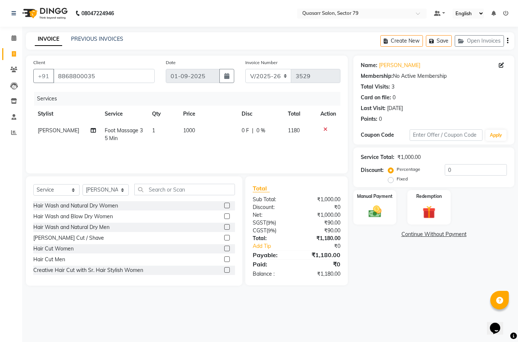
click at [195, 151] on div "Services Stylist Service Qty Price Disc Total Action [PERSON_NAME] Foot Massage…" at bounding box center [186, 129] width 307 height 74
click at [166, 193] on input "text" at bounding box center [184, 189] width 101 height 11
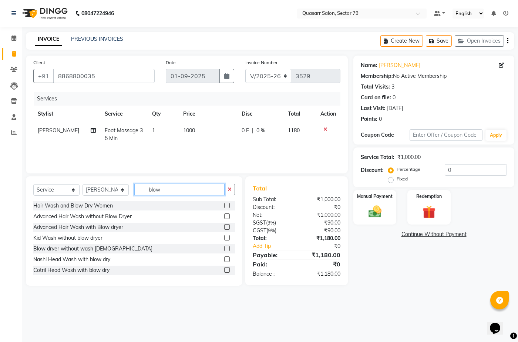
type input "blow"
click at [88, 201] on div "Hair Wash and Blow Dry Women" at bounding box center [134, 205] width 202 height 9
click at [88, 203] on div "Hair Wash and Blow Dry Women" at bounding box center [73, 206] width 80 height 8
checkbox input "false"
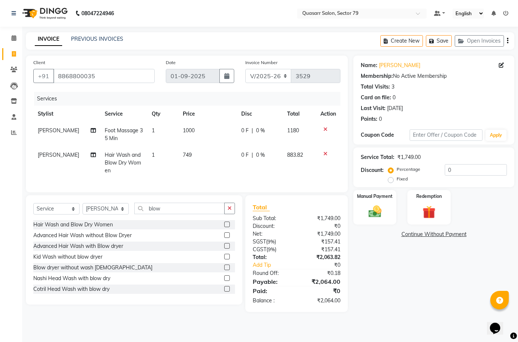
click at [193, 156] on td "749" at bounding box center [207, 163] width 58 height 32
select select "62431"
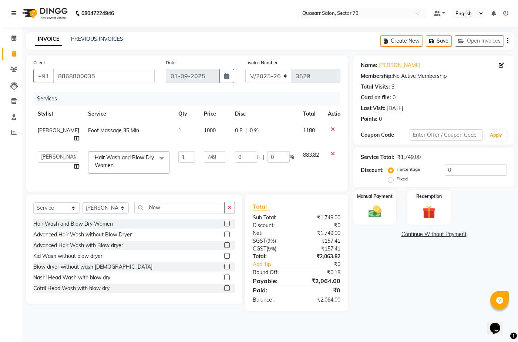
click at [199, 157] on td "749" at bounding box center [214, 162] width 31 height 31
click at [204, 151] on input "749" at bounding box center [215, 156] width 22 height 11
type input "600"
click at [190, 176] on div "Services Stylist Service Qty Price Disc Total Action [PERSON_NAME] Foot Massage…" at bounding box center [186, 138] width 307 height 92
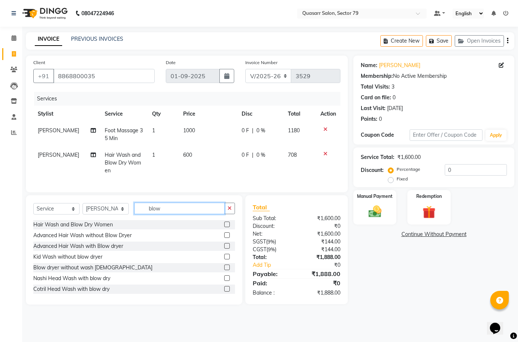
click at [151, 214] on input "blow" at bounding box center [179, 207] width 90 height 11
click at [156, 214] on input "text" at bounding box center [184, 207] width 101 height 11
type input "hair"
click at [160, 213] on input "hair" at bounding box center [179, 207] width 90 height 11
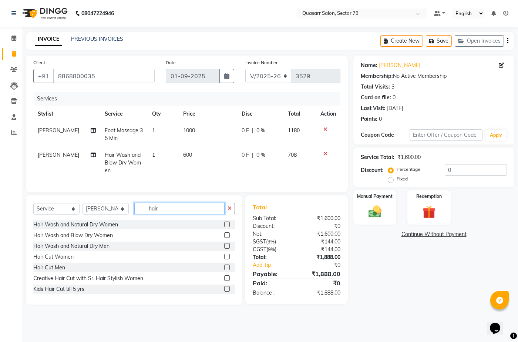
click at [160, 213] on input "hair" at bounding box center [179, 207] width 90 height 11
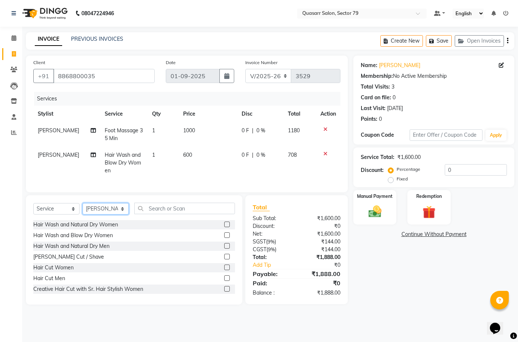
click at [127, 214] on select "Select Stylist ABOY ADDY MUA Aruna [PERSON_NAME] DEEP [PERSON_NAME] [PERSON_NAM…" at bounding box center [106, 208] width 46 height 11
select select "83551"
click at [83, 208] on select "Select Stylist ABOY ADDY MUA Aruna [PERSON_NAME] DEEP [PERSON_NAME] [PERSON_NAM…" at bounding box center [106, 208] width 46 height 11
click at [159, 214] on input "text" at bounding box center [184, 207] width 101 height 11
click at [62, 282] on div "Hair Cut Men" at bounding box center [49, 278] width 32 height 8
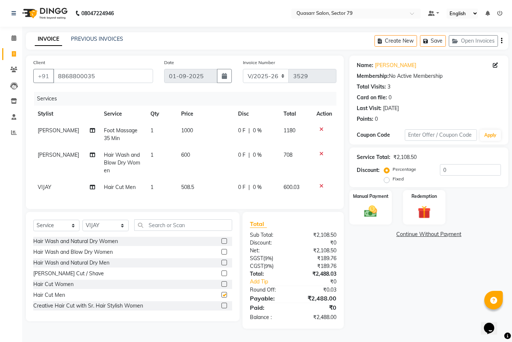
checkbox input "false"
drag, startPoint x: 458, startPoint y: 162, endPoint x: 431, endPoint y: 165, distance: 27.2
click at [431, 165] on div "Percentage Fixed 0" at bounding box center [443, 174] width 115 height 20
type input "15.25"
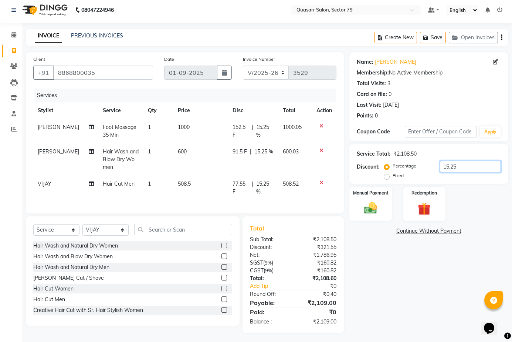
drag, startPoint x: 437, startPoint y: 166, endPoint x: 409, endPoint y: 166, distance: 28.1
click at [409, 166] on div "Percentage Fixed 15.25" at bounding box center [443, 171] width 115 height 20
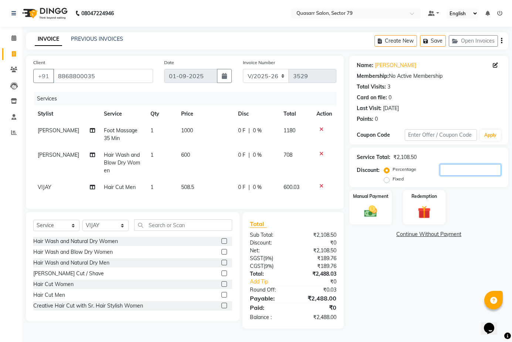
type input "1"
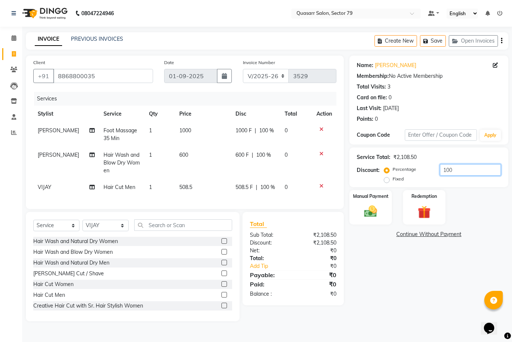
scroll to position [0, 0]
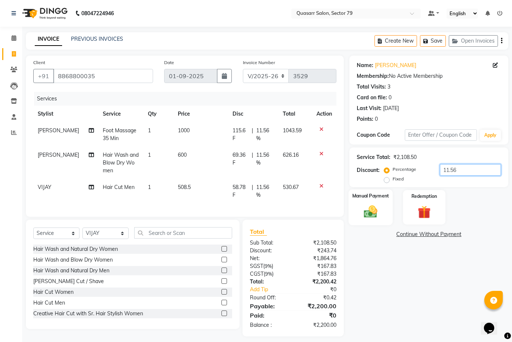
type input "11.56"
click at [374, 210] on img at bounding box center [371, 210] width 22 height 15
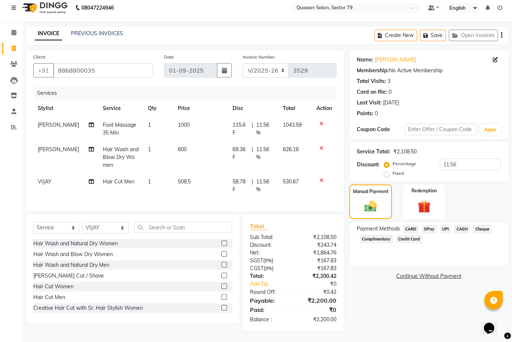
scroll to position [11, 0]
click at [443, 225] on span "UPI" at bounding box center [445, 229] width 11 height 9
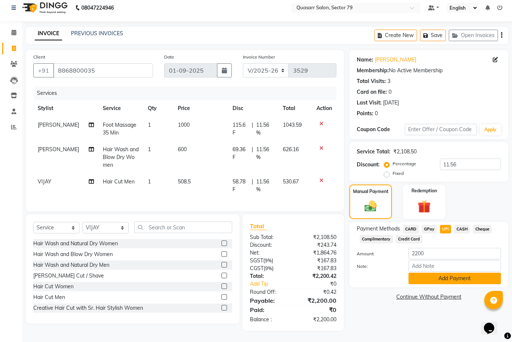
click at [446, 276] on button "Add Payment" at bounding box center [455, 277] width 92 height 11
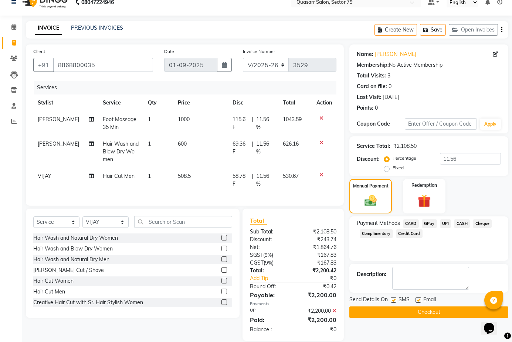
click at [394, 300] on label at bounding box center [394, 300] width 6 height 6
click at [394, 300] on input "checkbox" at bounding box center [393, 299] width 5 height 5
checkbox input "false"
click at [417, 297] on label at bounding box center [419, 300] width 6 height 6
click at [417, 297] on input "checkbox" at bounding box center [418, 299] width 5 height 5
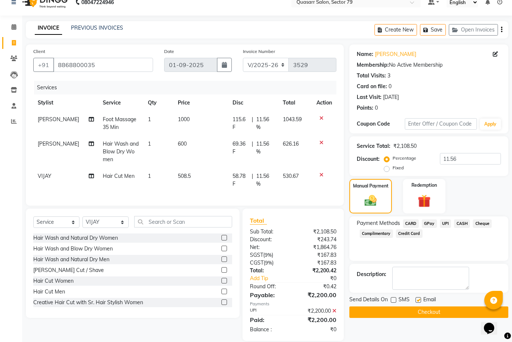
checkbox input "false"
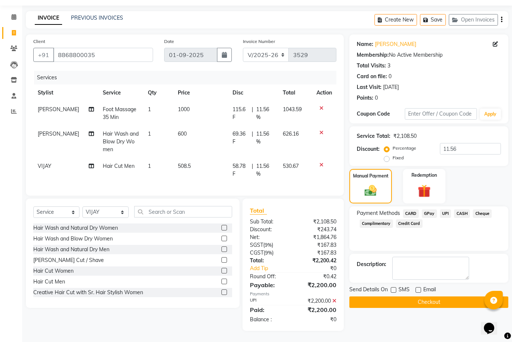
scroll to position [27, 0]
click at [425, 297] on button "Checkout" at bounding box center [429, 301] width 159 height 11
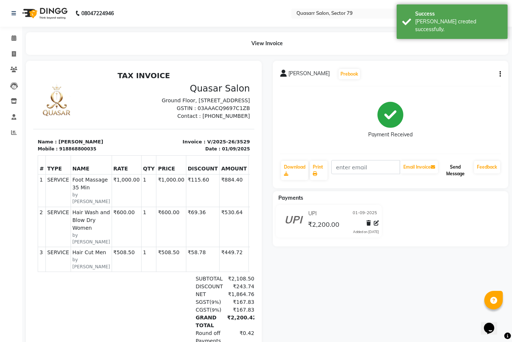
click at [460, 170] on button "Send Message" at bounding box center [455, 170] width 31 height 19
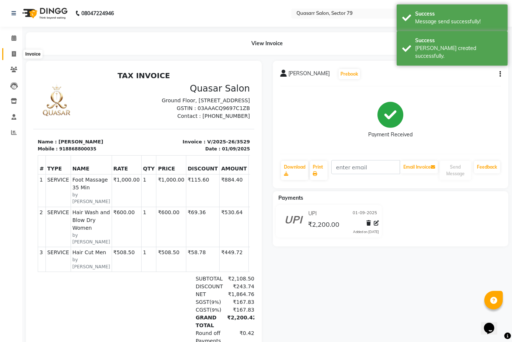
click at [17, 57] on span at bounding box center [13, 54] width 13 height 9
select select "service"
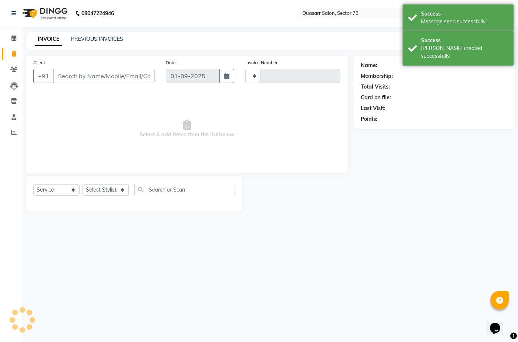
type input "3530"
select select "7231"
click at [108, 39] on link "PREVIOUS INVOICES" at bounding box center [97, 39] width 52 height 7
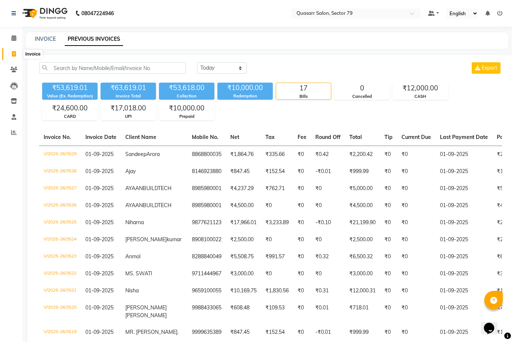
click at [13, 54] on icon at bounding box center [14, 54] width 4 height 6
select select "service"
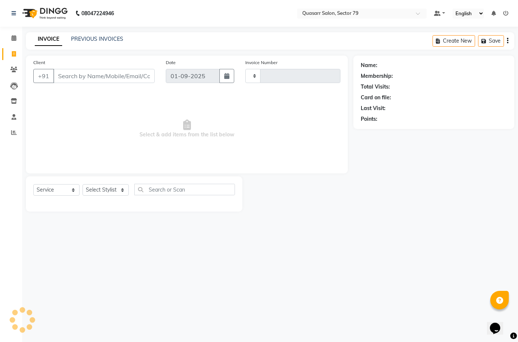
type input "3530"
select select "7231"
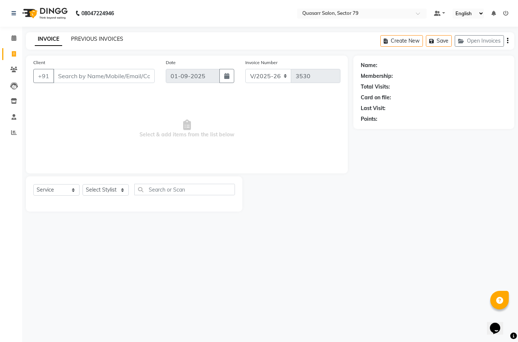
click at [88, 39] on link "PREVIOUS INVOICES" at bounding box center [97, 39] width 52 height 7
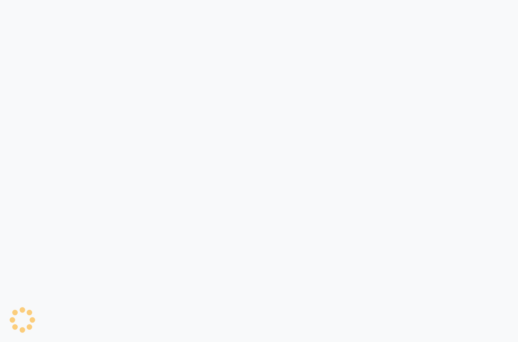
select select "7231"
select select "service"
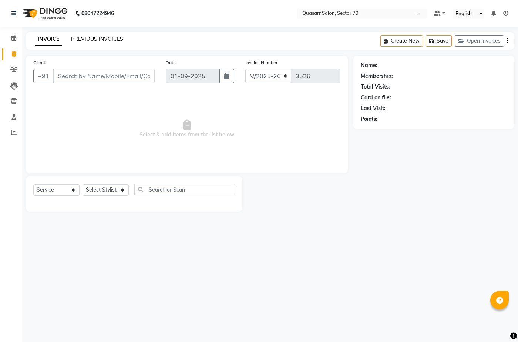
click at [97, 38] on link "PREVIOUS INVOICES" at bounding box center [97, 39] width 52 height 7
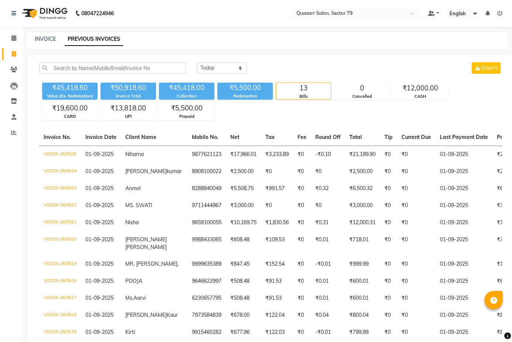
click at [124, 57] on div "Today Yesterday Custom Range Export ₹45,418.60 Value (Ex. Redemption) ₹50,918.6…" at bounding box center [270, 229] width 487 height 349
click at [124, 64] on input "text" at bounding box center [112, 67] width 147 height 11
paste input "8985980001"
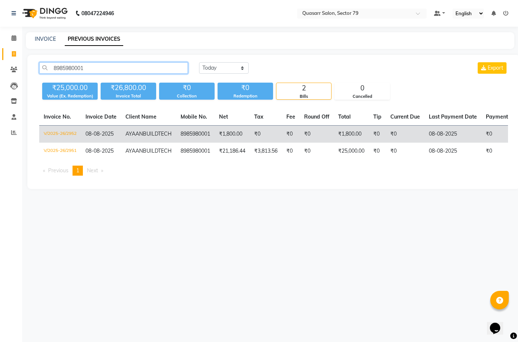
type input "8985980001"
click at [334, 135] on td "₹1,800.00" at bounding box center [351, 133] width 35 height 17
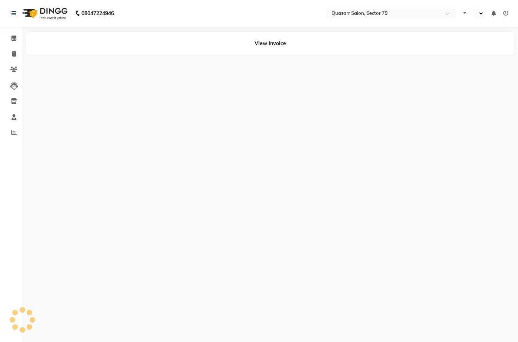
select select "en"
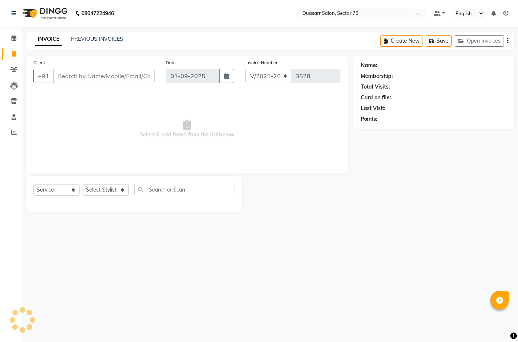
select select "7231"
select select "service"
click at [114, 43] on div "INVOICE PREVIOUS INVOICES" at bounding box center [79, 39] width 106 height 9
click at [114, 40] on link "PREVIOUS INVOICES" at bounding box center [97, 39] width 52 height 7
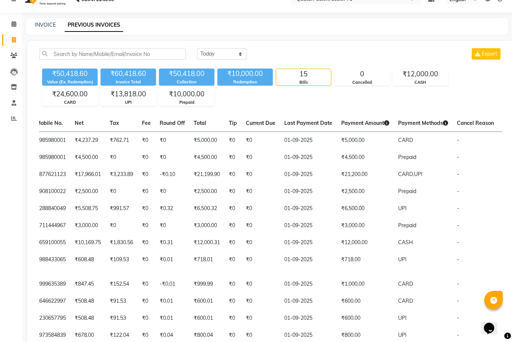
scroll to position [2, 0]
